Goal: Information Seeking & Learning: Learn about a topic

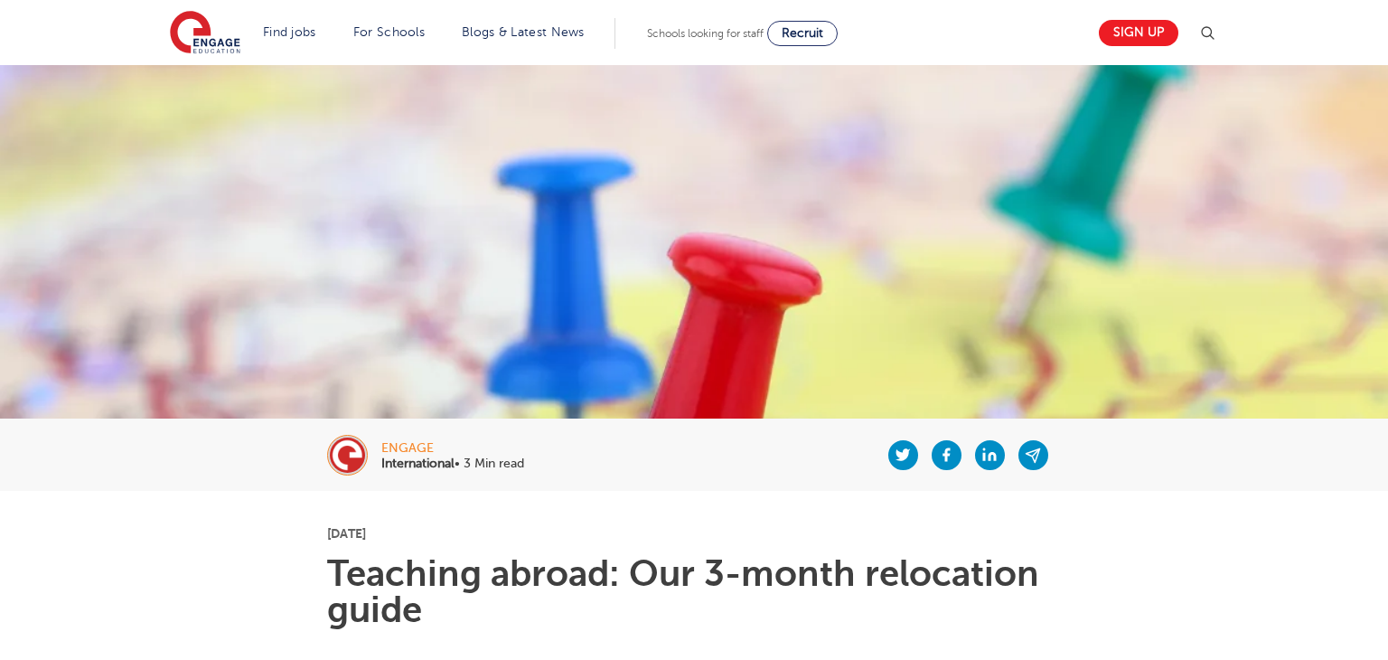
scroll to position [286, 0]
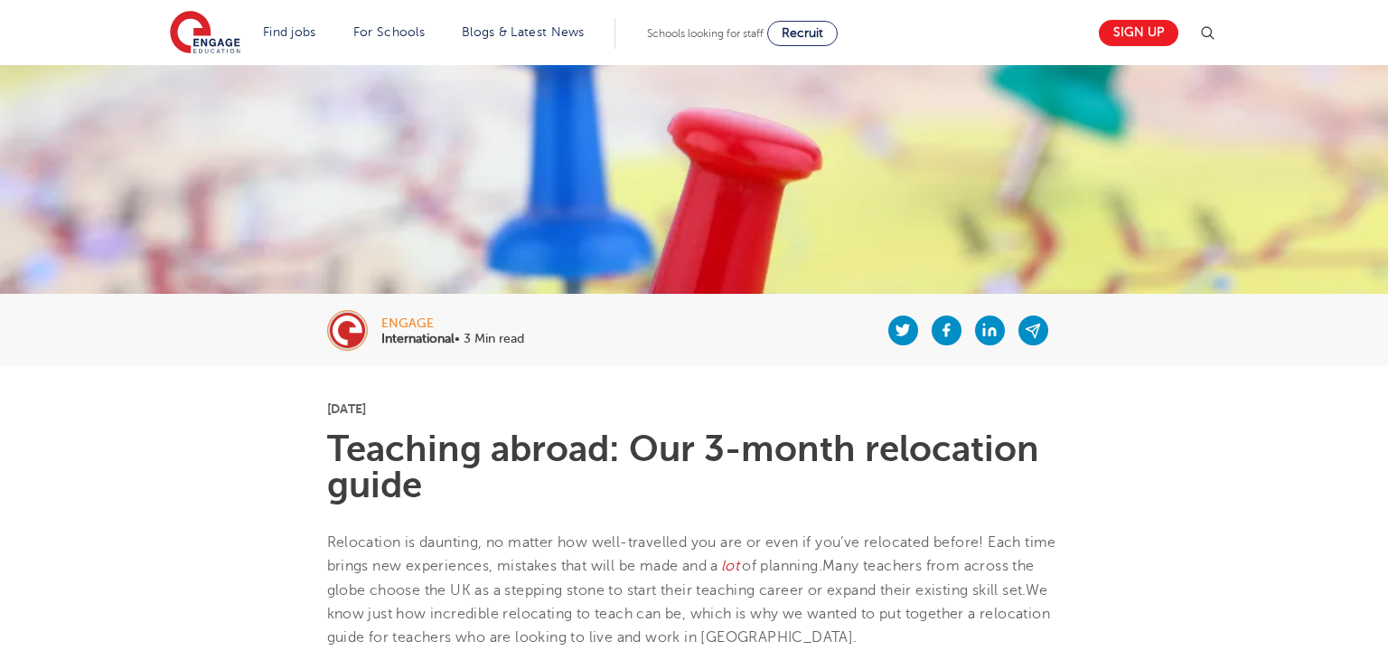
scroll to position [239, 0]
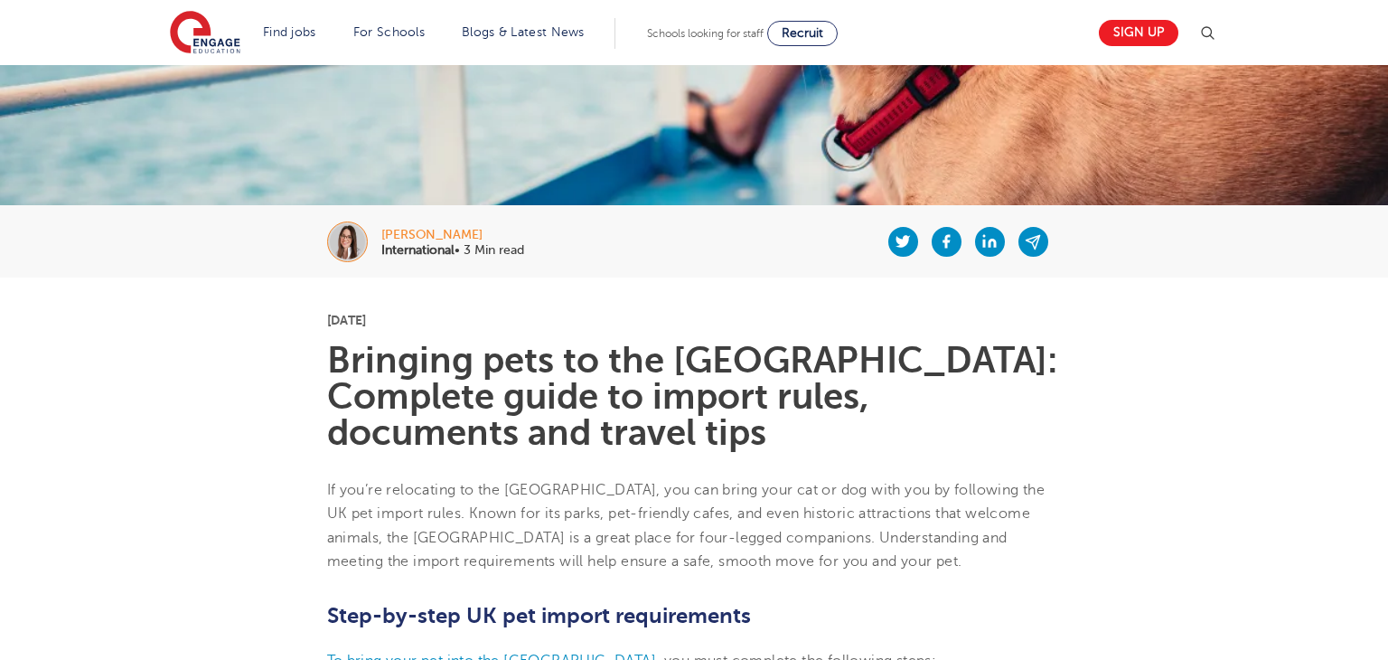
scroll to position [222, 0]
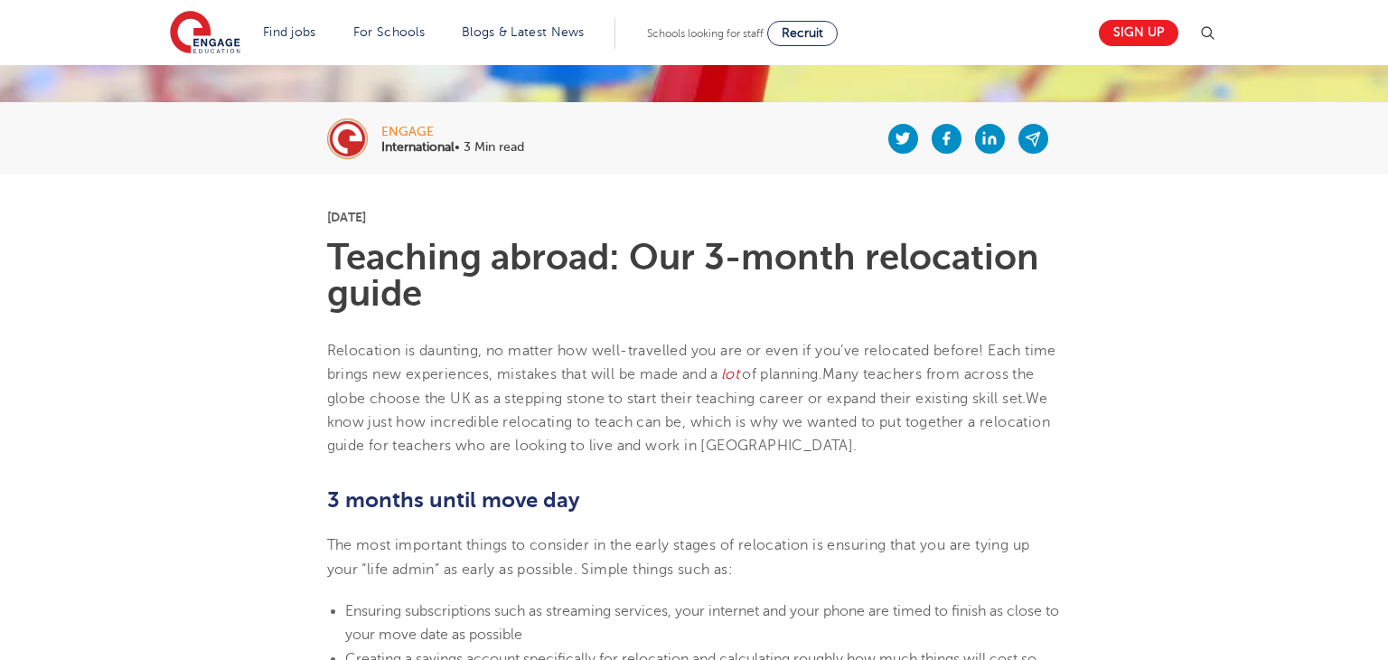
scroll to position [338, 0]
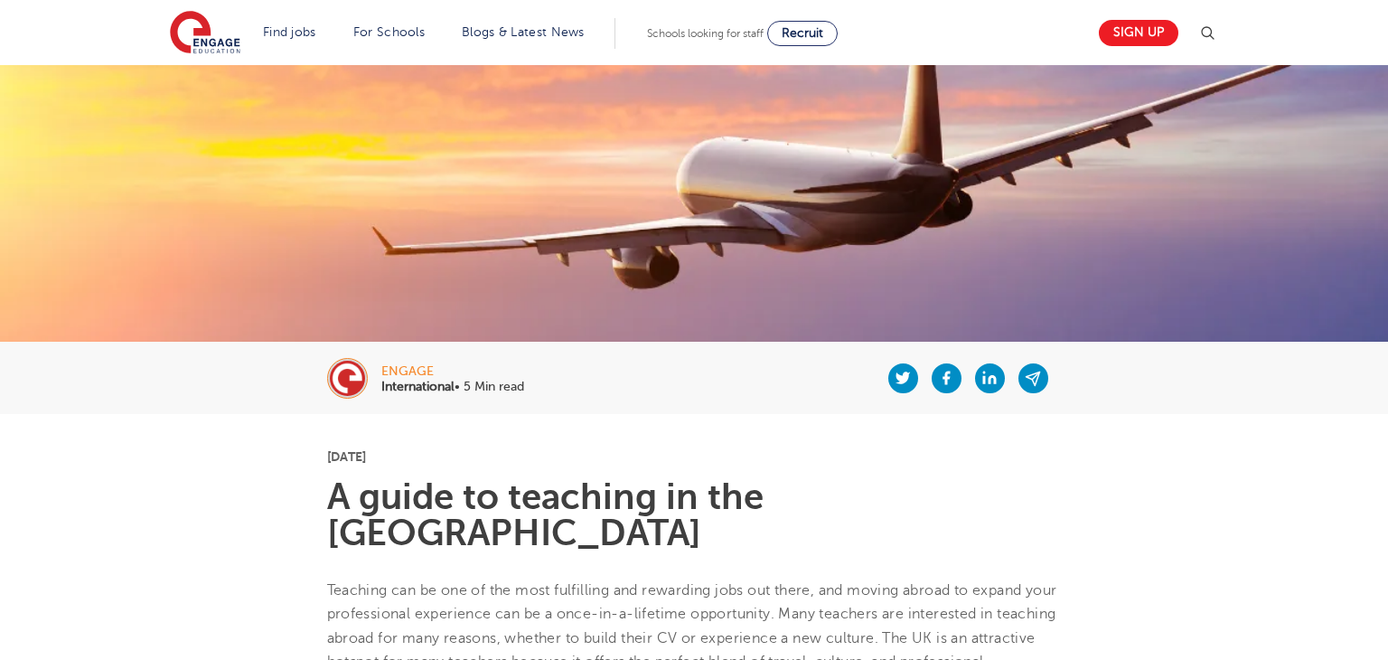
scroll to position [94, 0]
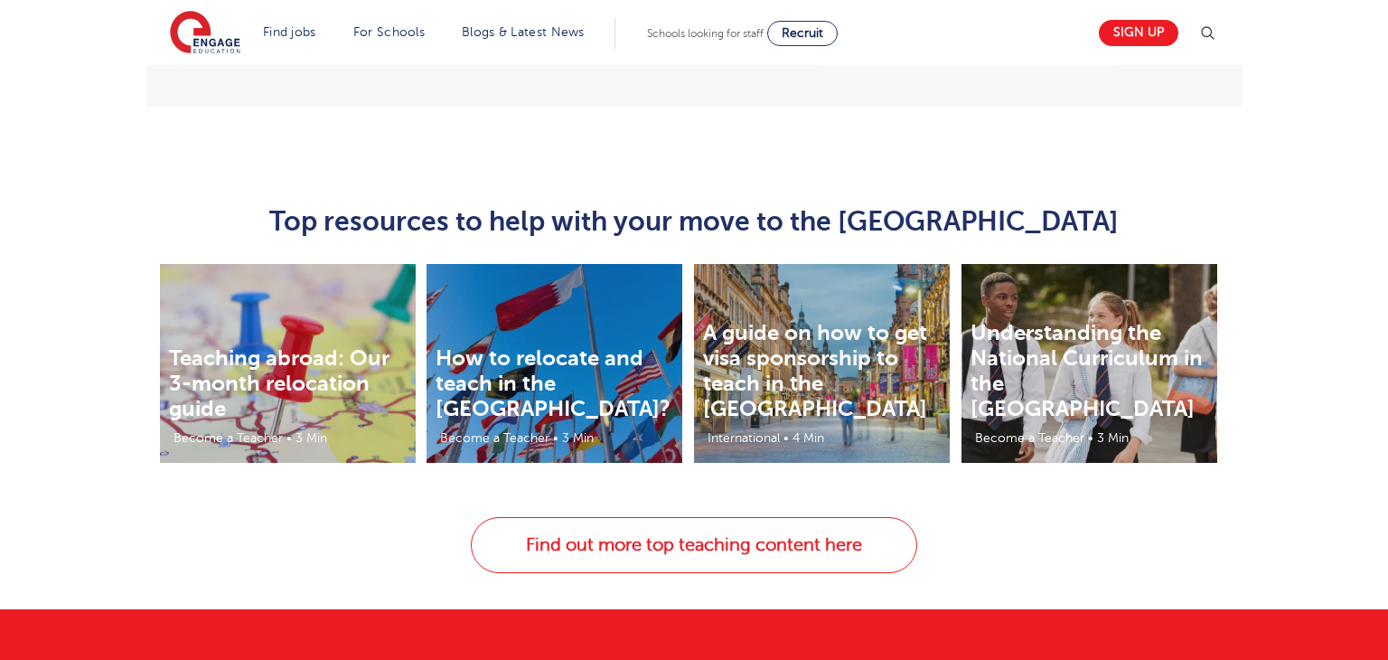
scroll to position [3272, 0]
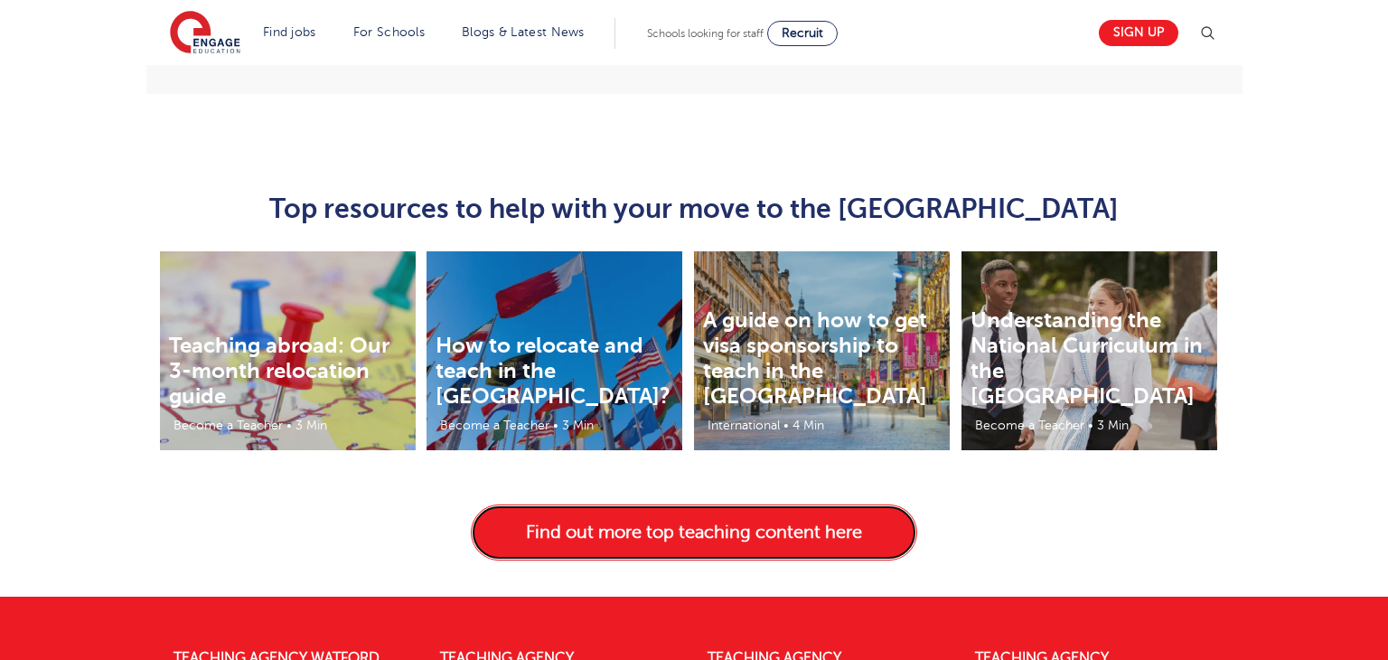
click at [716, 504] on link "Find out more top teaching content here" at bounding box center [694, 532] width 447 height 56
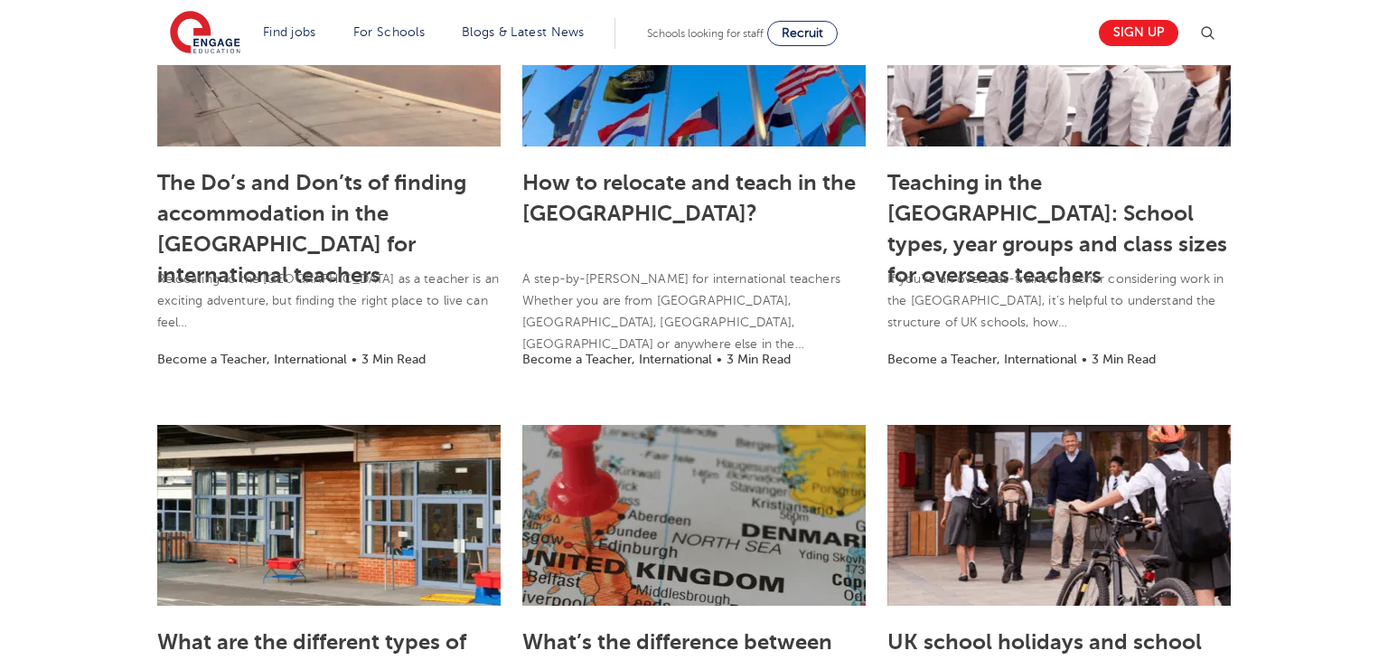
scroll to position [1023, 0]
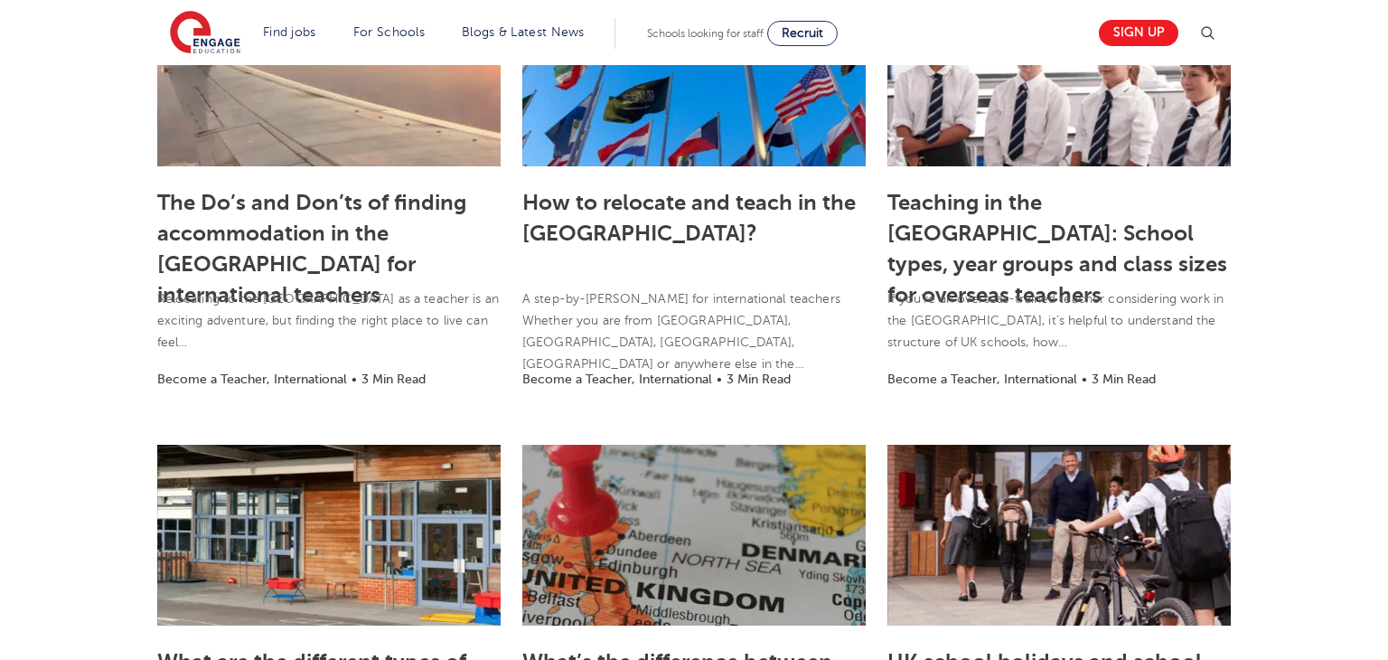
click at [628, 219] on h3 "How to relocate and teach in the UK?" at bounding box center [693, 231] width 343 height 95
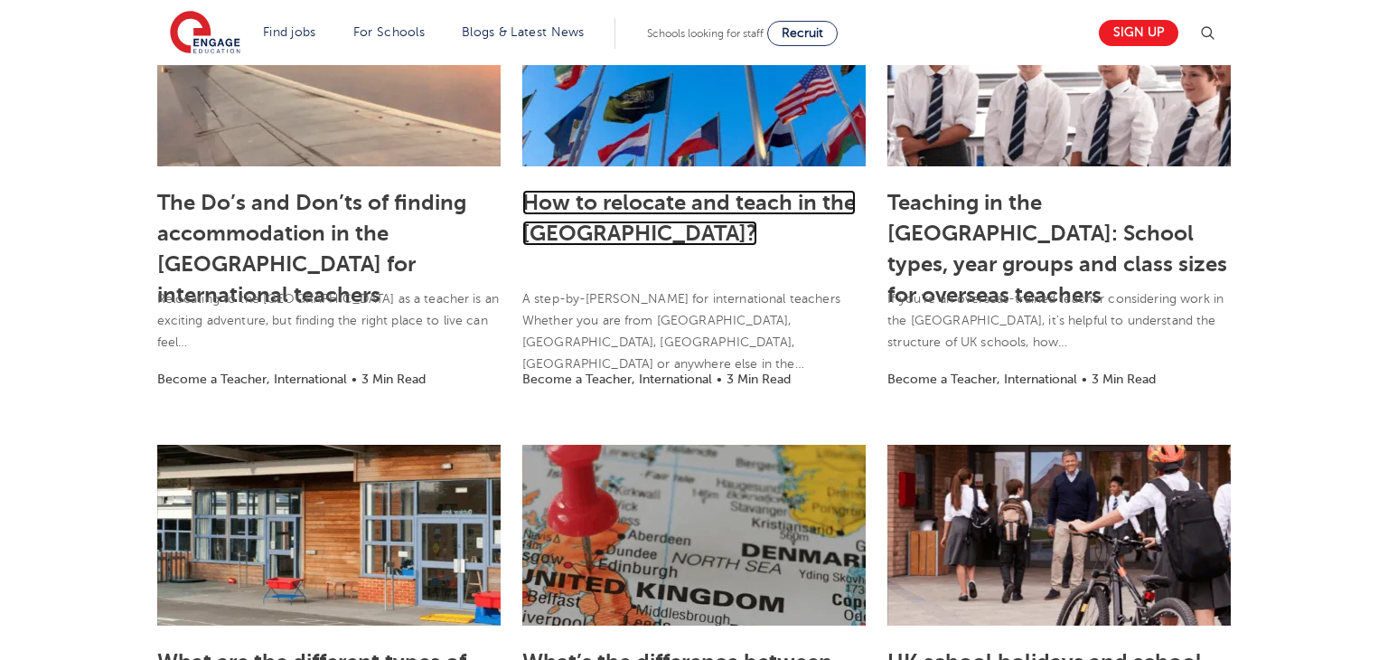
click at [634, 202] on link "How to relocate and teach in the [GEOGRAPHIC_DATA]?" at bounding box center [689, 218] width 334 height 56
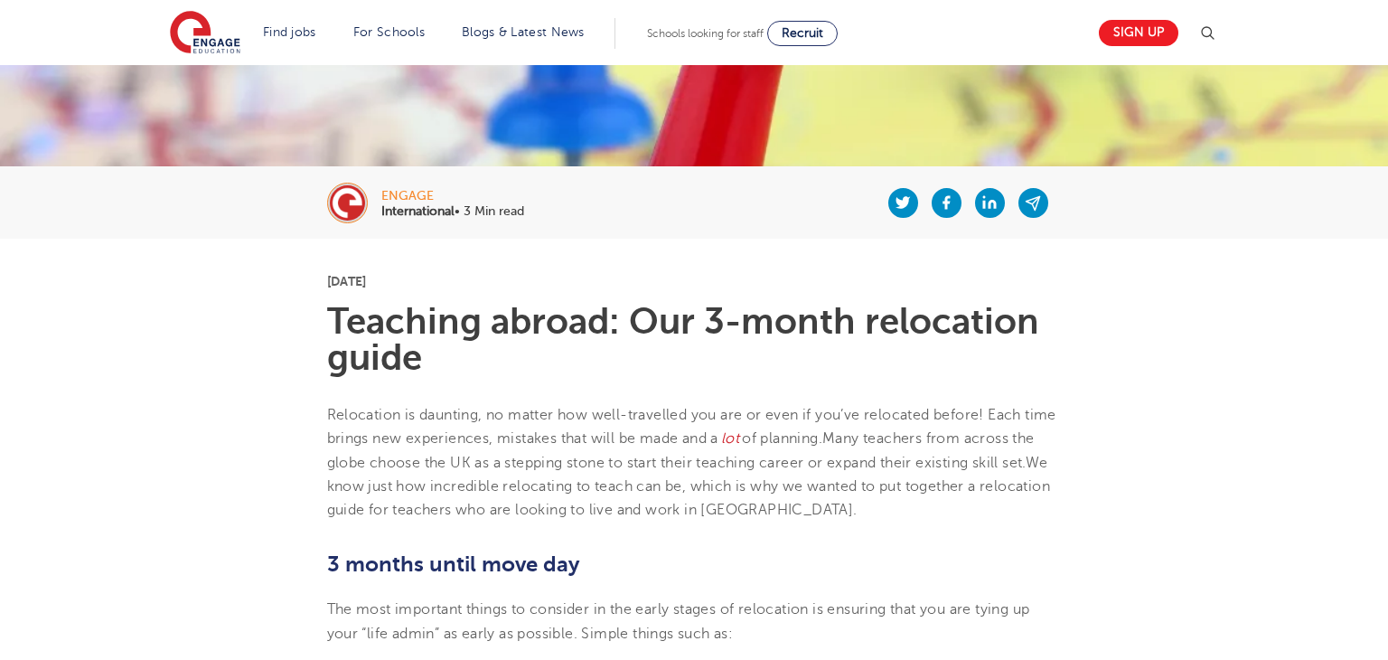
scroll to position [632, 0]
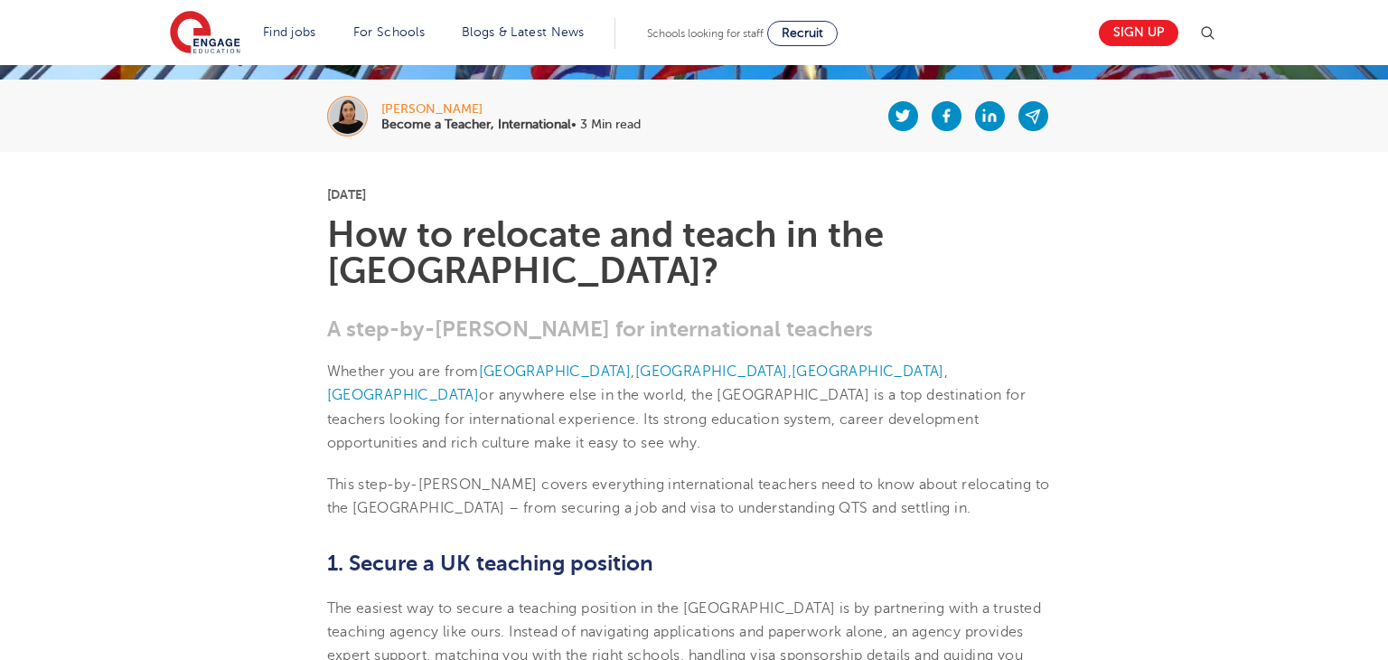
scroll to position [349, 0]
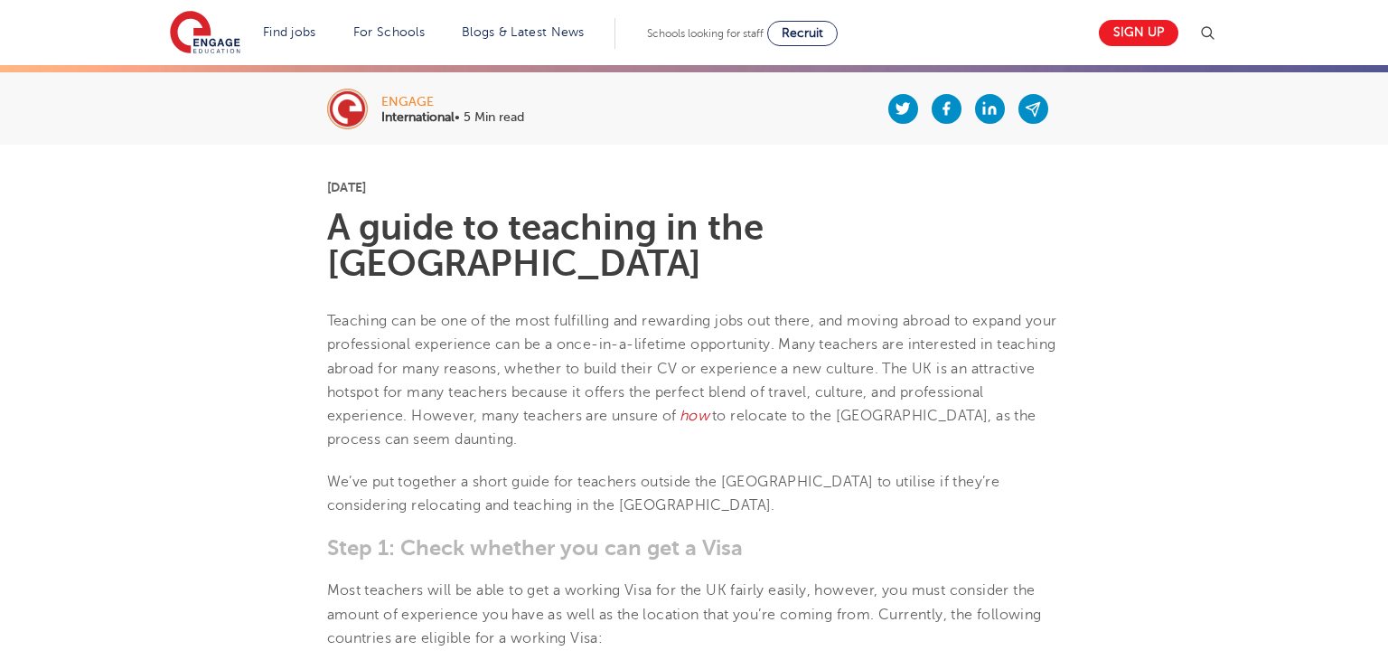
scroll to position [347, 0]
